Goal: Check status: Check status

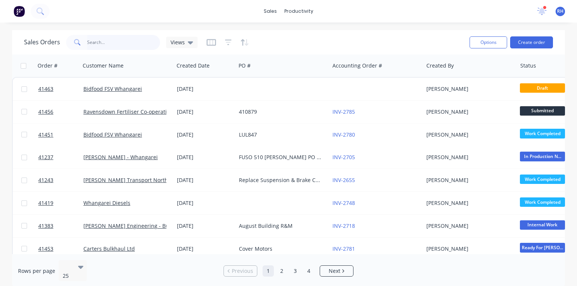
click at [127, 45] on input "text" at bounding box center [123, 42] width 73 height 15
type input "qqu"
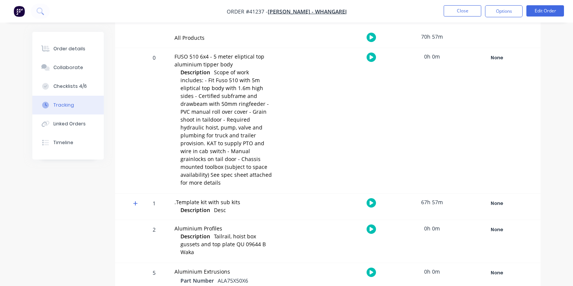
scroll to position [141, 0]
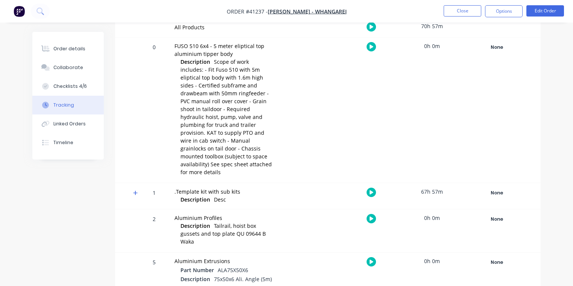
click at [137, 191] on span at bounding box center [137, 195] width 8 height 8
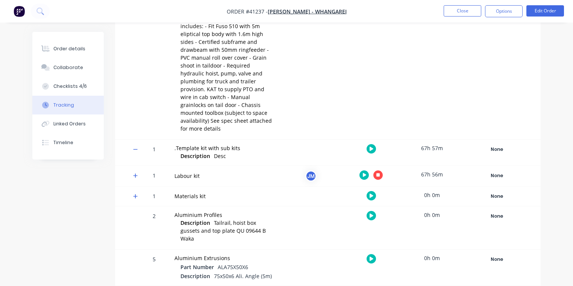
scroll to position [189, 0]
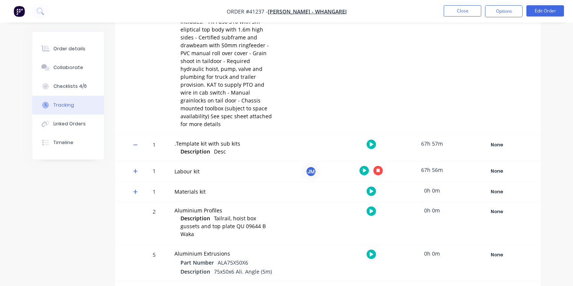
click at [135, 190] on icon at bounding box center [135, 192] width 5 height 5
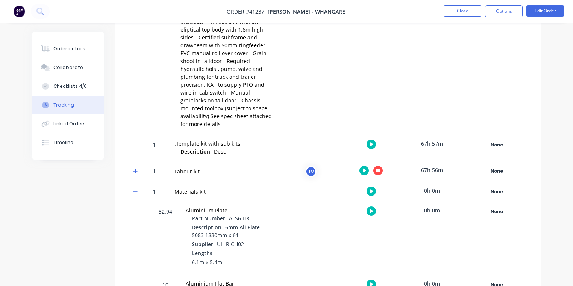
click at [137, 169] on icon at bounding box center [135, 171] width 5 height 5
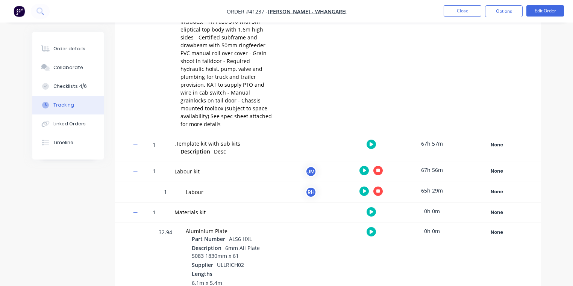
click at [135, 169] on icon at bounding box center [135, 171] width 5 height 5
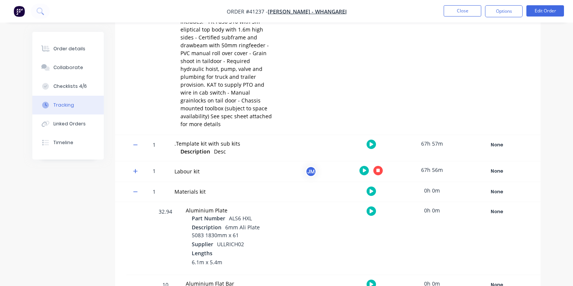
click at [135, 169] on icon at bounding box center [135, 171] width 5 height 5
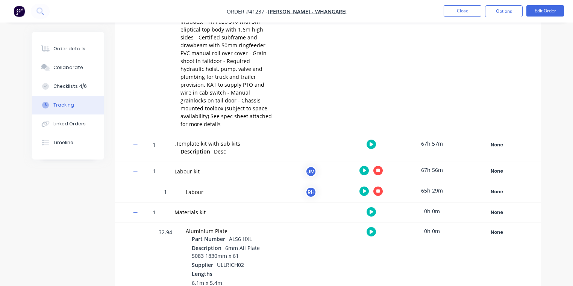
click at [377, 189] on icon "button" at bounding box center [378, 191] width 4 height 4
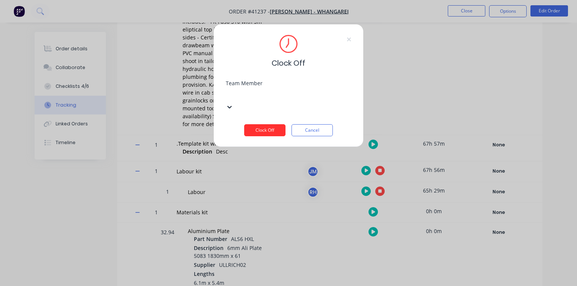
click at [268, 124] on button "Clock Off" at bounding box center [264, 130] width 41 height 12
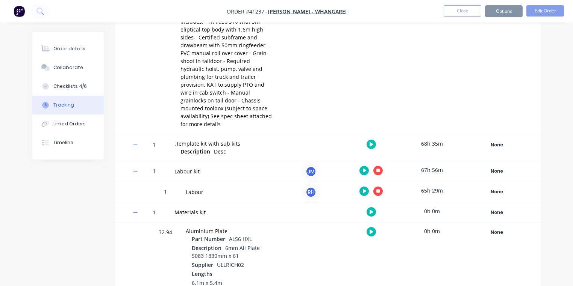
click at [21, 14] on img "button" at bounding box center [19, 11] width 11 height 11
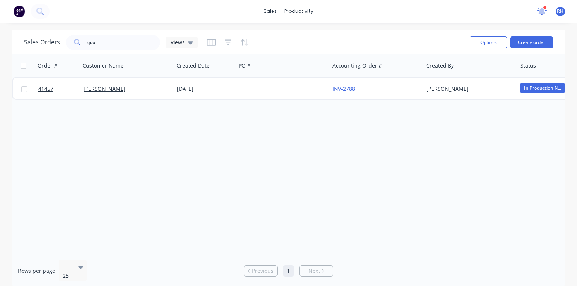
click at [540, 10] on icon at bounding box center [542, 12] width 9 height 8
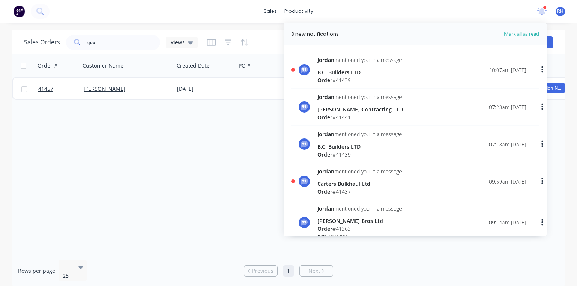
click at [367, 68] on div "B.C. Builders LTD" at bounding box center [360, 72] width 85 height 8
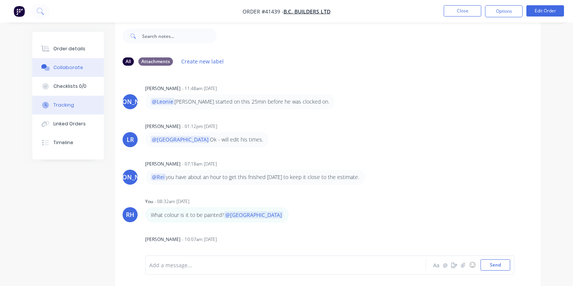
click at [74, 105] on button "Tracking" at bounding box center [67, 105] width 71 height 19
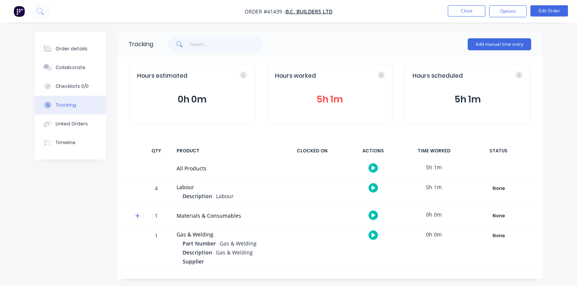
click at [347, 105] on button "5h 1m" at bounding box center [330, 99] width 110 height 14
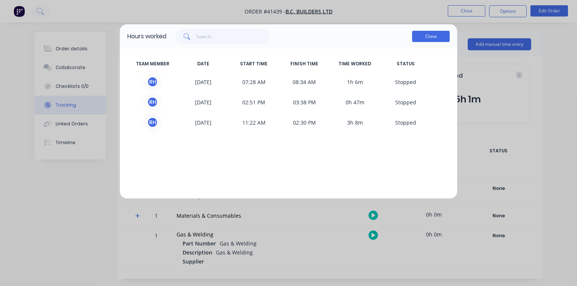
click at [431, 36] on button "Close" at bounding box center [431, 36] width 38 height 11
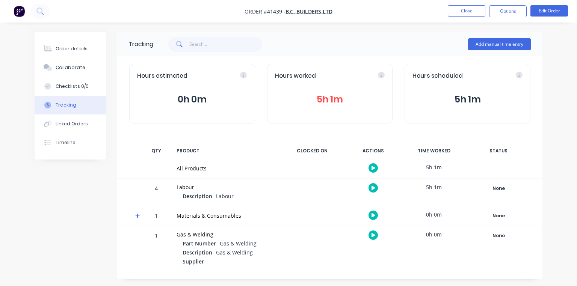
click at [21, 15] on img "button" at bounding box center [19, 11] width 11 height 11
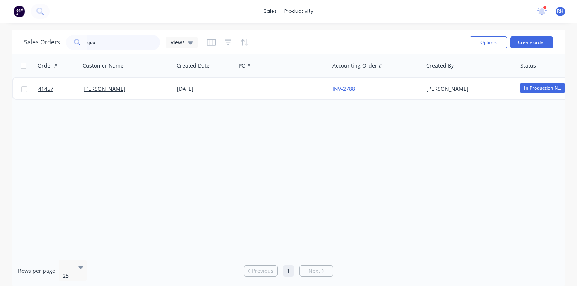
click at [120, 42] on input "qqu" at bounding box center [123, 42] width 73 height 15
type input "q"
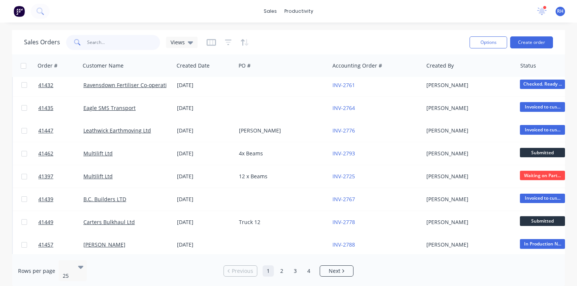
scroll to position [397, 0]
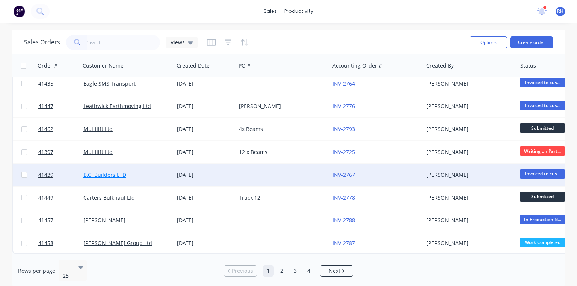
click at [109, 173] on link "B.C. Builders LTD" at bounding box center [104, 174] width 43 height 7
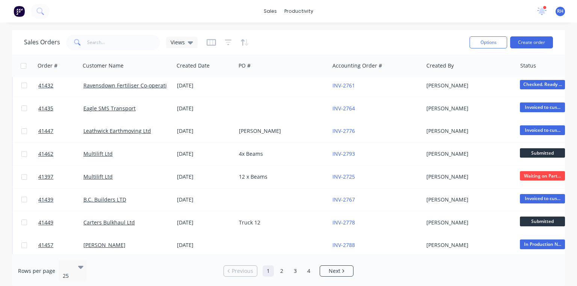
scroll to position [397, 0]
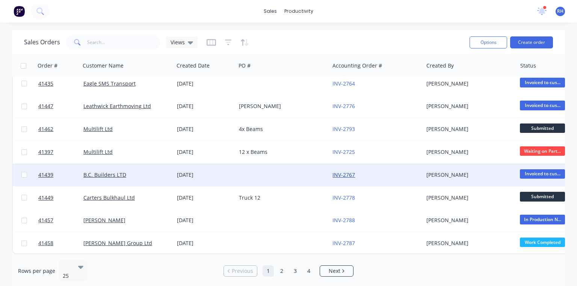
click at [341, 172] on link "INV-2767" at bounding box center [344, 174] width 23 height 7
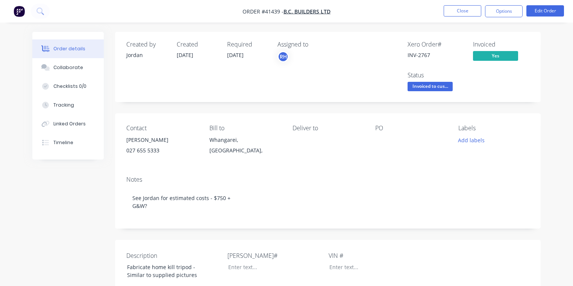
click at [21, 14] on img "button" at bounding box center [19, 11] width 11 height 11
